Goal: Find specific page/section: Find specific page/section

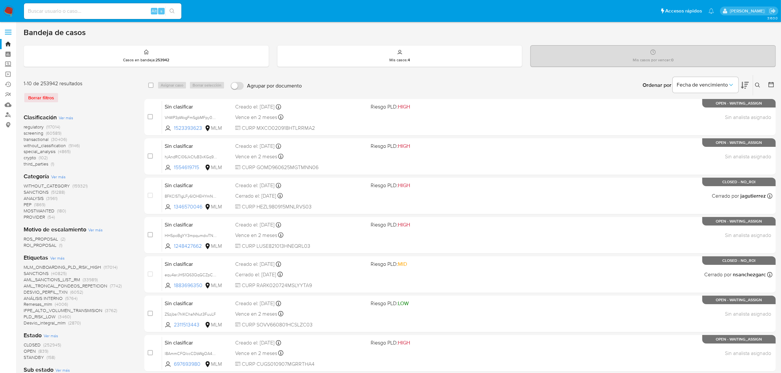
click at [67, 14] on input at bounding box center [102, 11] width 157 height 9
paste input "39594667"
type input "39594667"
click at [72, 14] on div "39594667 Alt s" at bounding box center [102, 11] width 157 height 16
click at [77, 11] on input "39594667" at bounding box center [102, 11] width 157 height 9
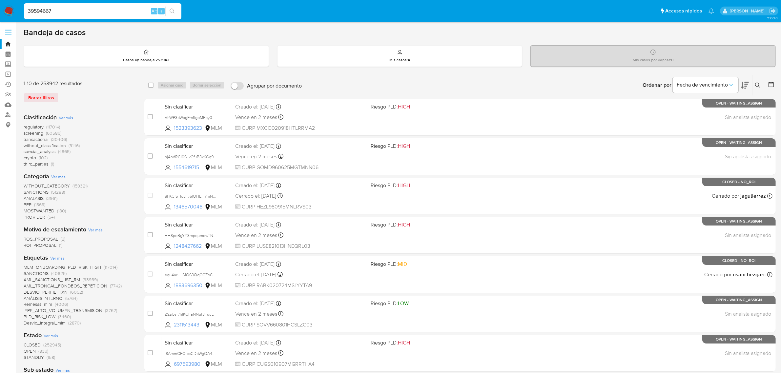
click at [76, 10] on input "39594667" at bounding box center [102, 11] width 157 height 9
click at [60, 11] on input at bounding box center [102, 11] width 157 height 9
paste input "39594667"
type input "39594667"
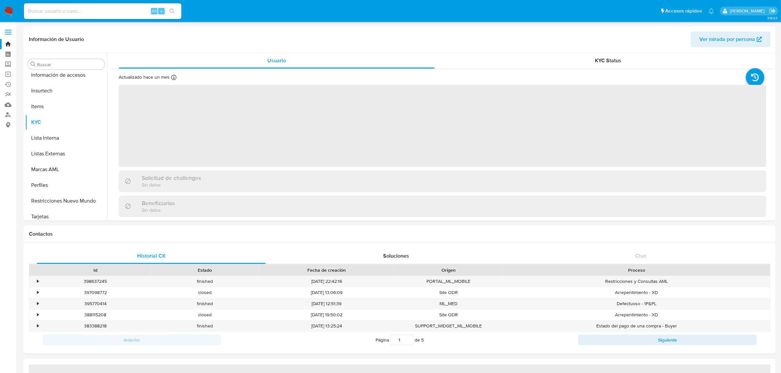
scroll to position [324, 0]
select select "10"
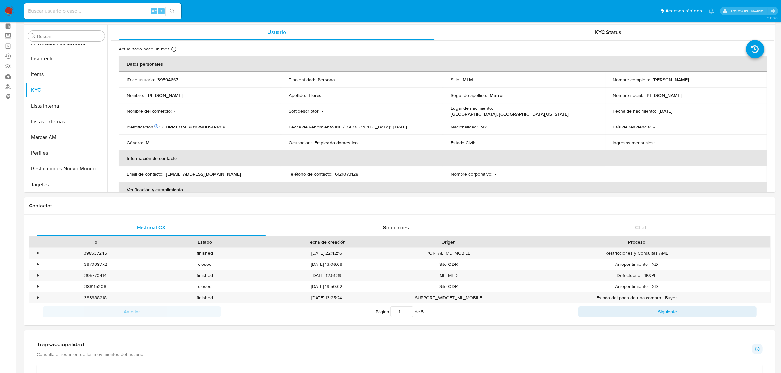
scroll to position [0, 0]
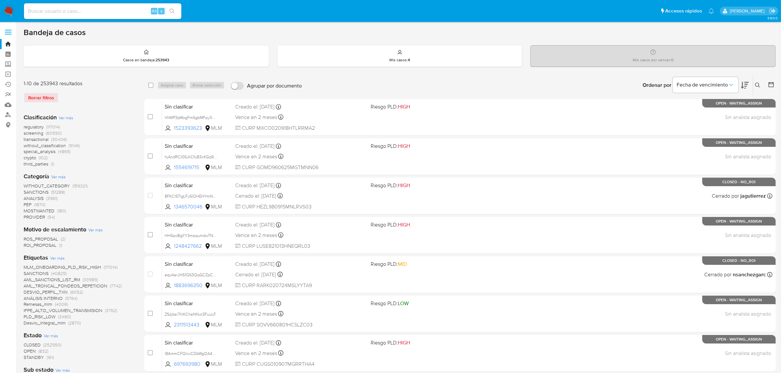
click at [123, 12] on input at bounding box center [102, 11] width 157 height 9
paste input "753658770"
type input "753658770"
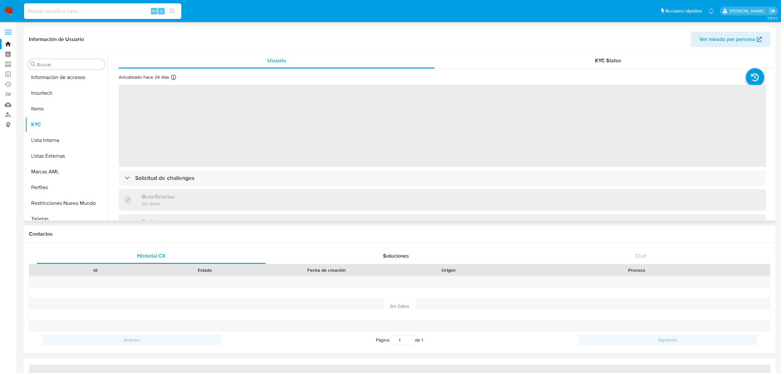
scroll to position [324, 0]
select select "10"
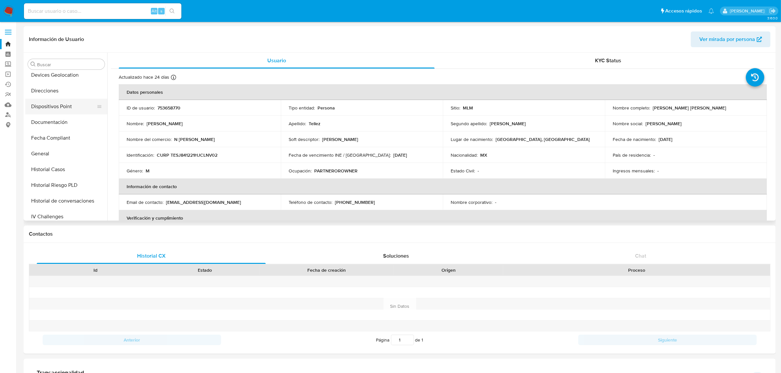
scroll to position [119, 0]
click at [46, 197] on button "General" at bounding box center [63, 198] width 77 height 16
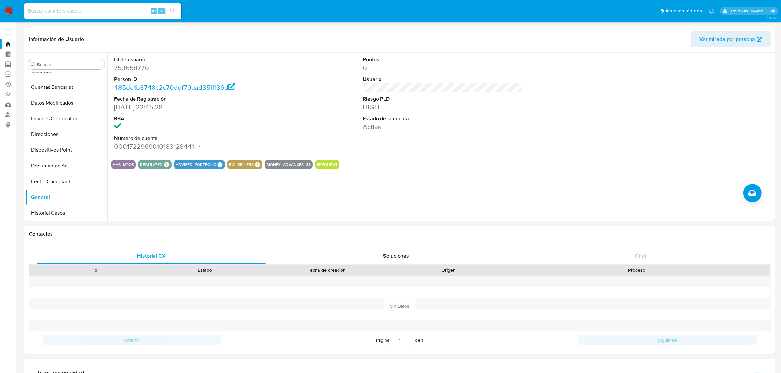
click at [72, 7] on input at bounding box center [102, 11] width 157 height 9
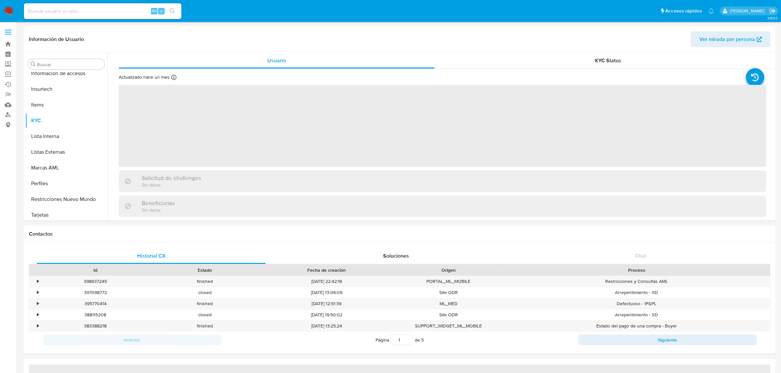
scroll to position [324, 0]
select select "10"
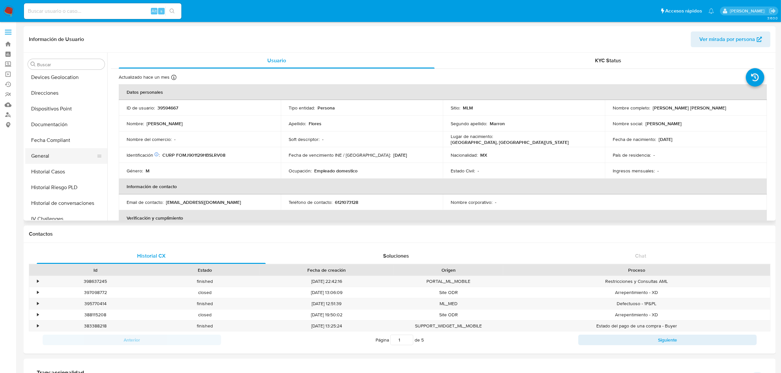
scroll to position [160, 0]
click at [57, 159] on button "General" at bounding box center [63, 157] width 77 height 16
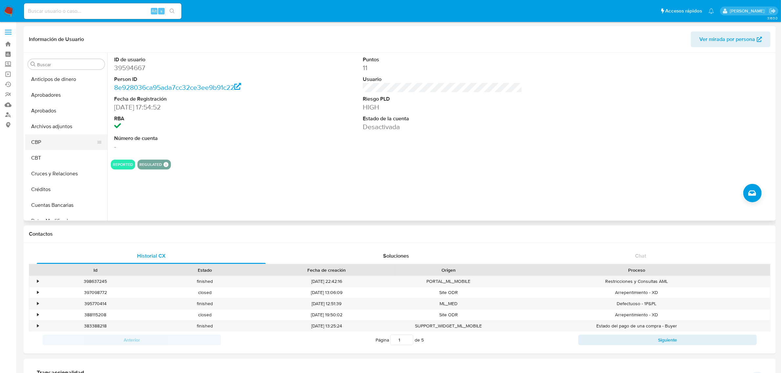
scroll to position [0, 0]
